Goal: Check status: Check status

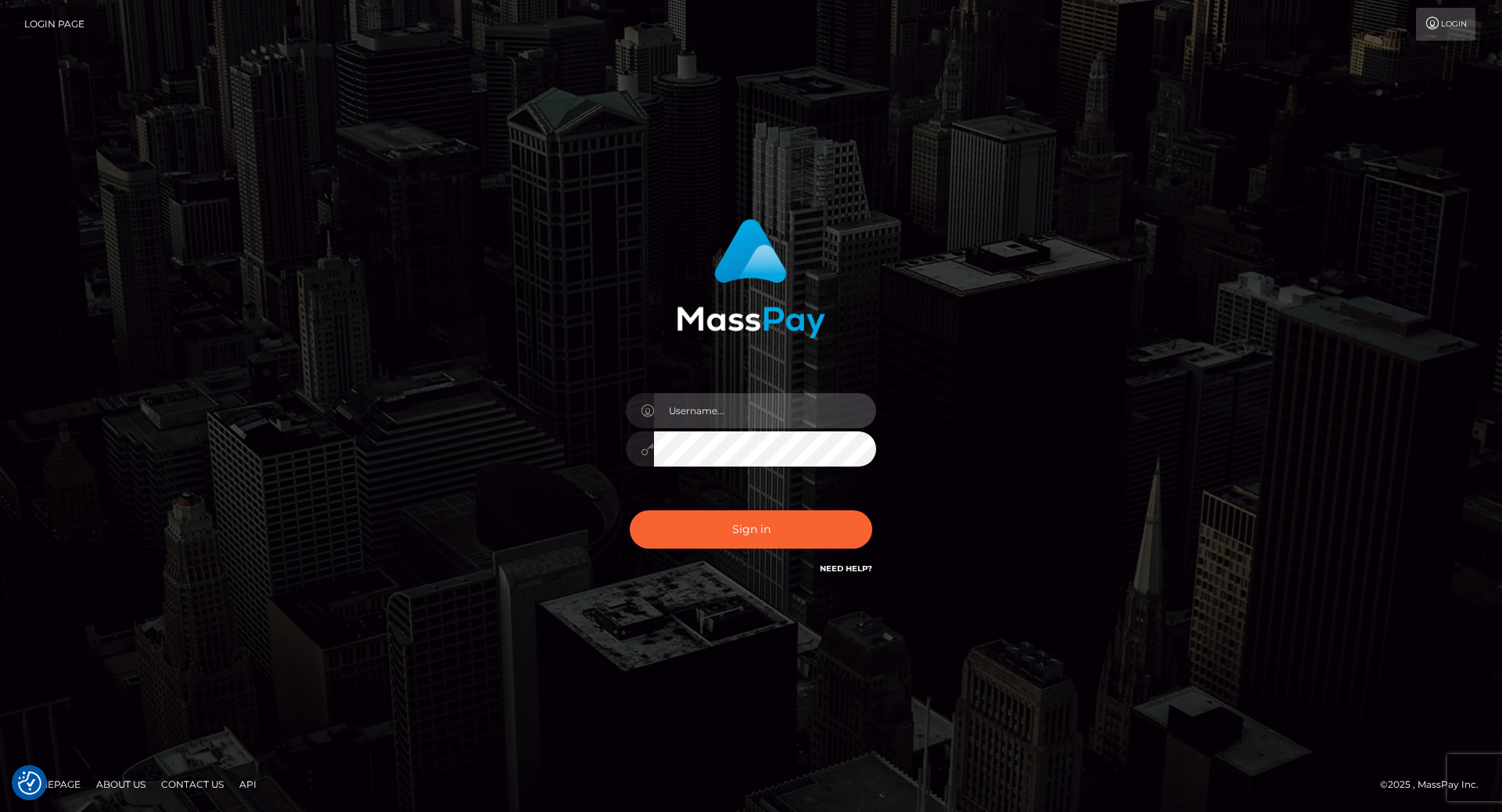
click at [705, 416] on input "text" at bounding box center [764, 411] width 222 height 35
type input "[PERSON_NAME].throne"
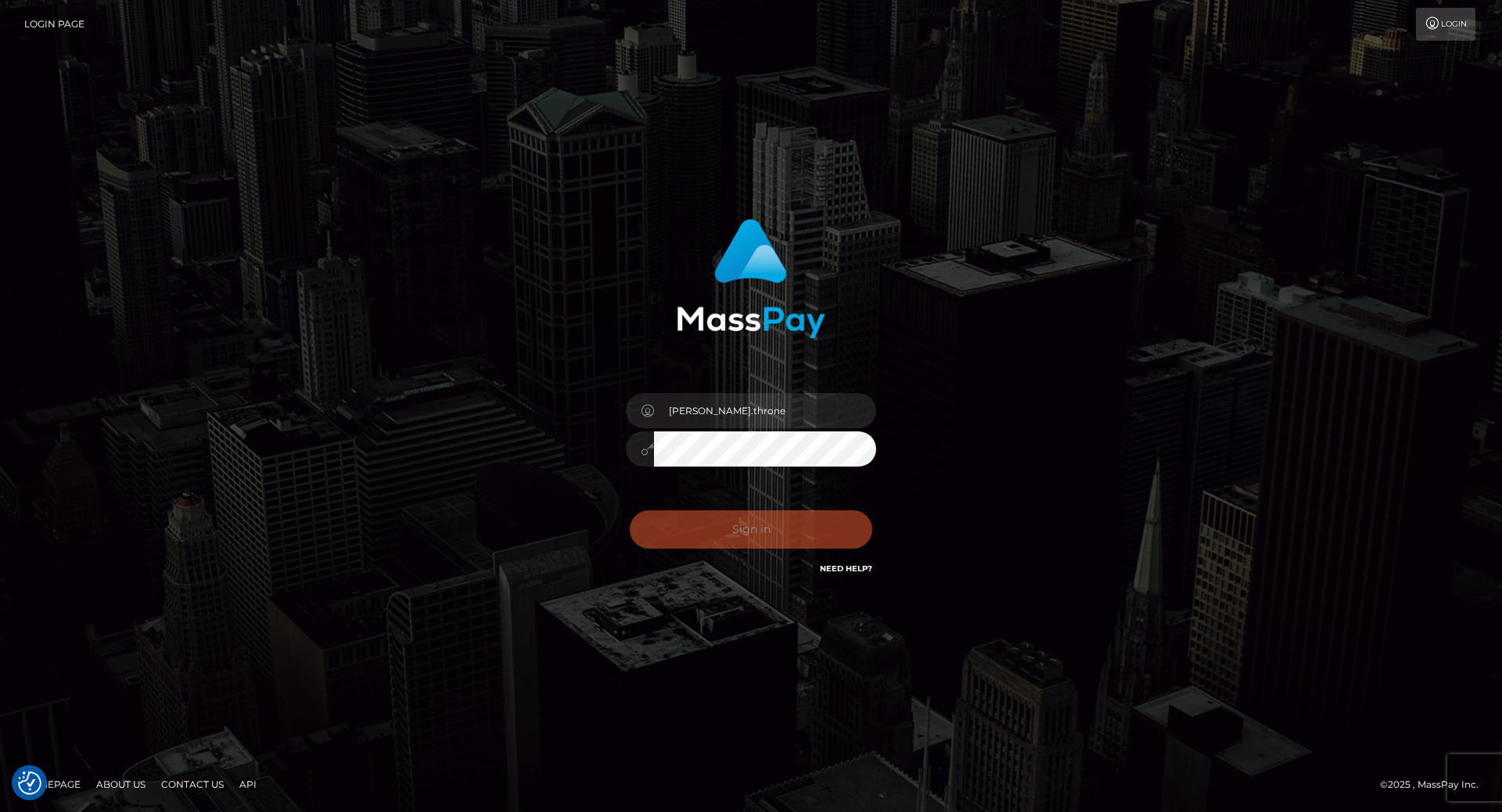
click at [737, 492] on div "[PERSON_NAME].throne" at bounding box center [750, 441] width 273 height 119
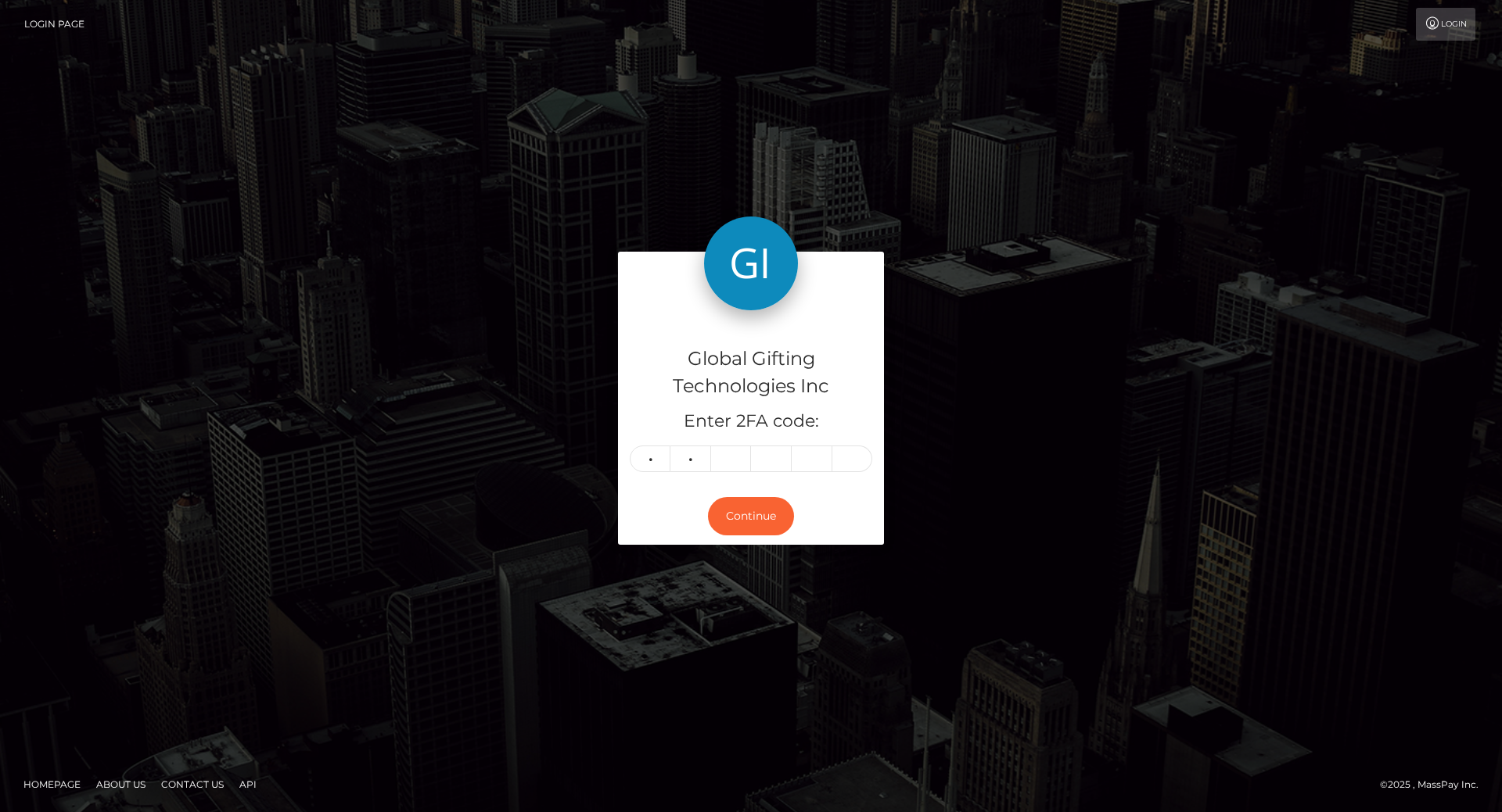
type input "6"
type input "9"
type input "6"
type input "0"
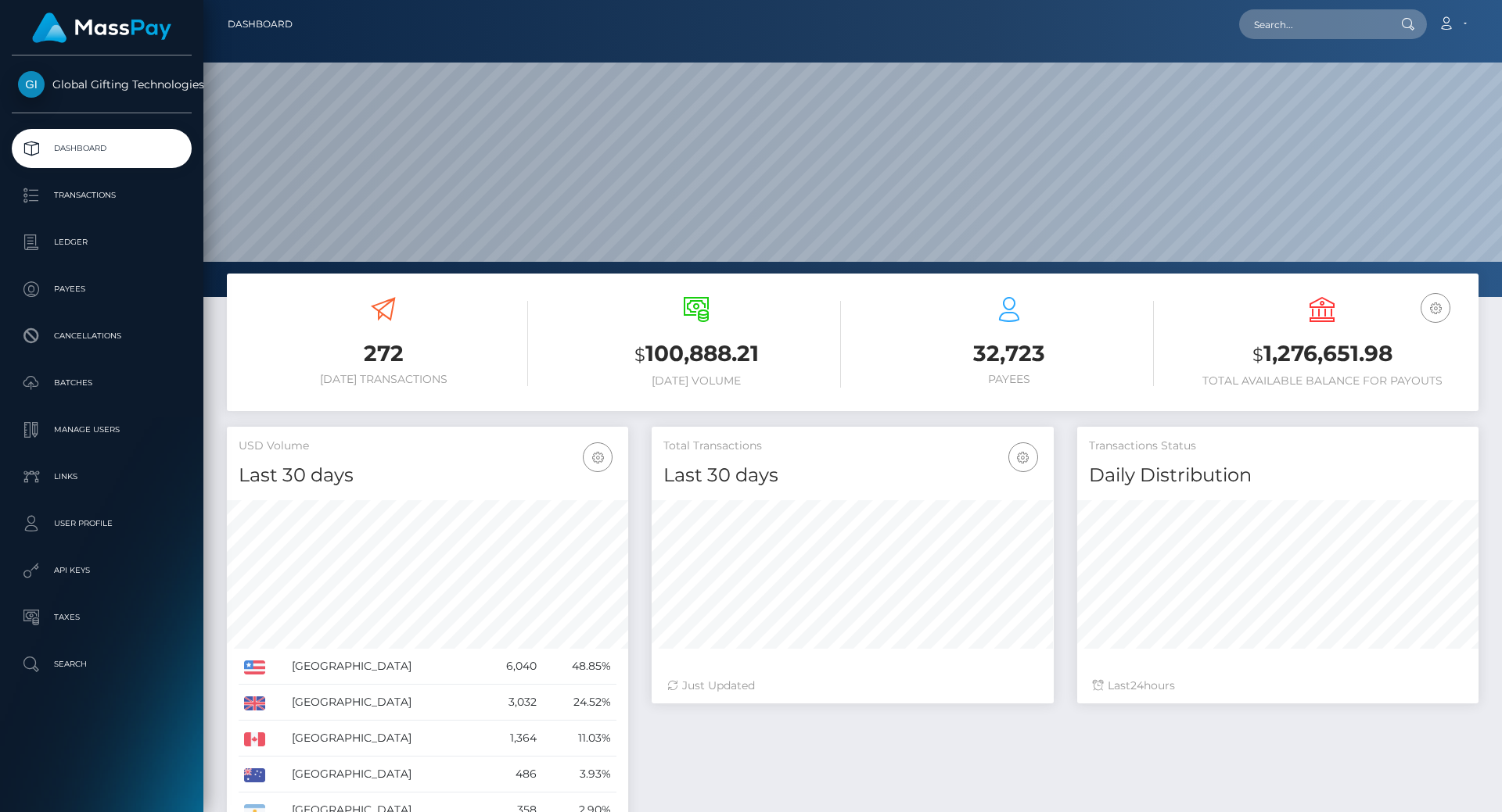
scroll to position [277, 402]
click at [1335, 348] on h3 "$ 1,276,651.98" at bounding box center [1322, 355] width 289 height 32
copy h3 "1,276,651.98"
